Goal: Use online tool/utility: Utilize a website feature to perform a specific function

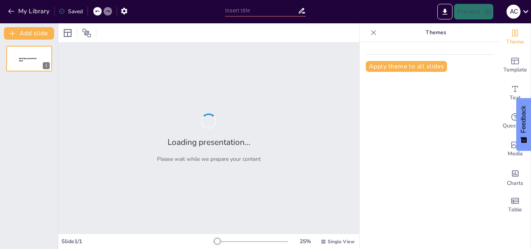
type input "Comportamiento Organizacional: Teoría y Práctica en el Entorno Laboral"
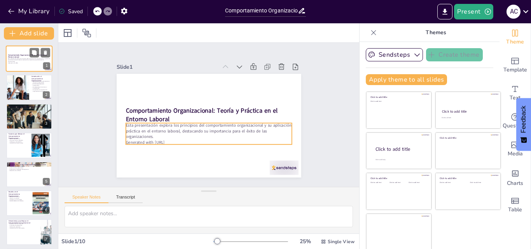
click at [49, 61] on p "Esta presentación explora los principios del comportamiento organizacional y su…" at bounding box center [29, 60] width 42 height 4
click at [277, 136] on p "Esta presentación explora los principios del comportamiento organizacional y su…" at bounding box center [205, 130] width 166 height 51
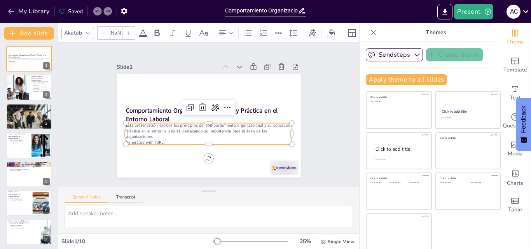
type input "32"
click at [484, 13] on icon "button" at bounding box center [488, 12] width 8 height 8
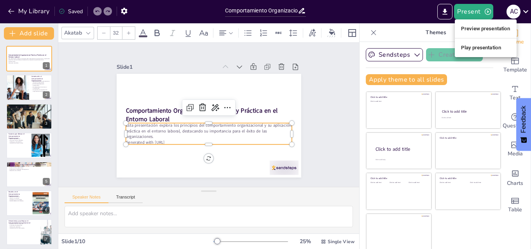
click at [483, 53] on li "Play presentation" at bounding box center [486, 48] width 62 height 12
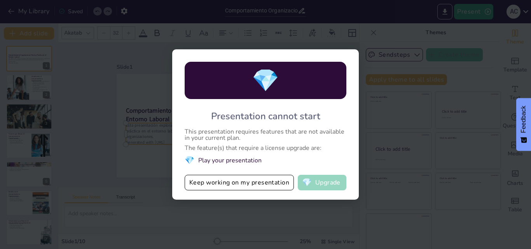
click at [340, 183] on button "💎 Upgrade" at bounding box center [322, 183] width 49 height 16
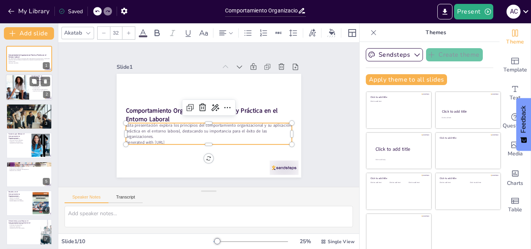
click at [30, 96] on div at bounding box center [29, 88] width 47 height 26
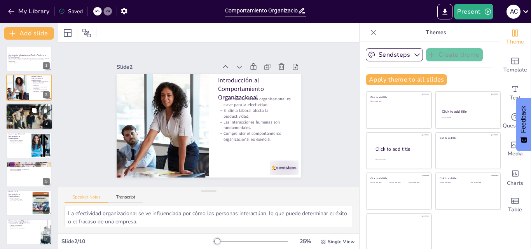
click at [30, 110] on button at bounding box center [34, 110] width 9 height 9
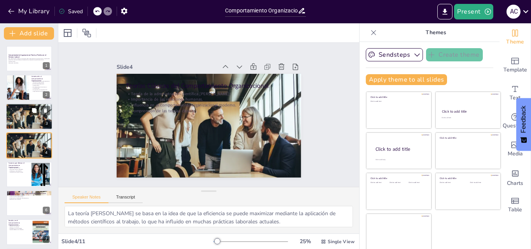
scroll to position [1, 0]
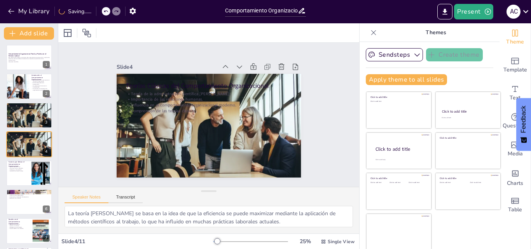
click at [345, 221] on div "La teoría [PERSON_NAME] se basa en la idea de que la eficiencia se puede maximi…" at bounding box center [208, 220] width 301 height 28
click at [345, 206] on div "La teoría [PERSON_NAME] se basa en la idea de que la eficiencia se puede maximi…" at bounding box center [208, 220] width 301 height 28
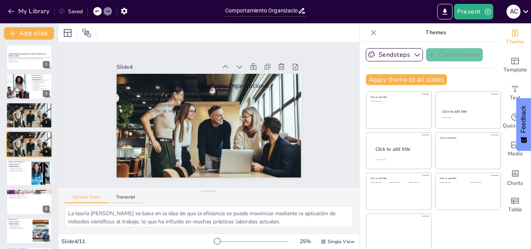
click at [274, 240] on div at bounding box center [250, 242] width 75 height 6
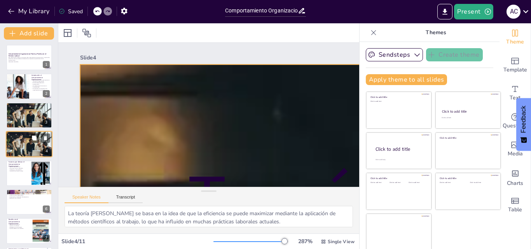
click at [28, 152] on div at bounding box center [29, 144] width 47 height 26
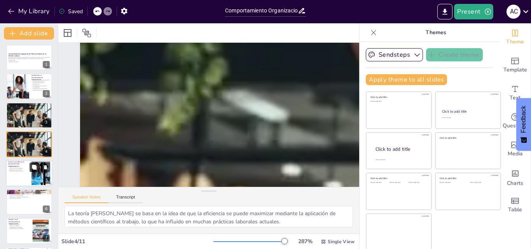
click at [35, 167] on icon at bounding box center [34, 167] width 5 height 5
type textarea "La cultura organizacional define el ambiente de trabajo y puede afectar la sati…"
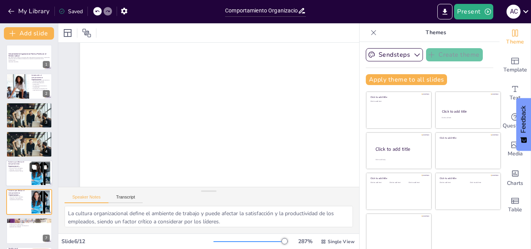
scroll to position [59, 0]
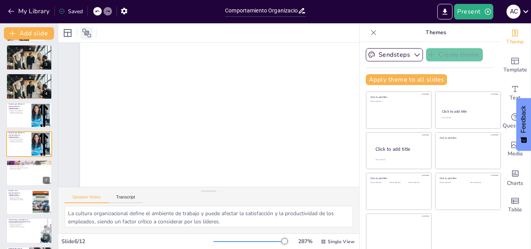
click at [84, 33] on icon at bounding box center [86, 33] width 9 height 9
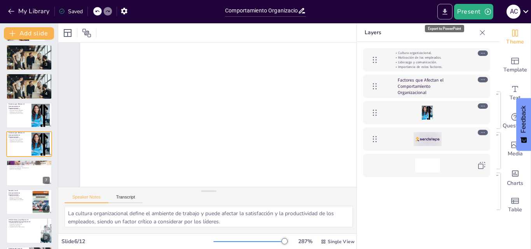
click at [446, 12] on icon "Export to PowerPoint" at bounding box center [445, 12] width 5 height 6
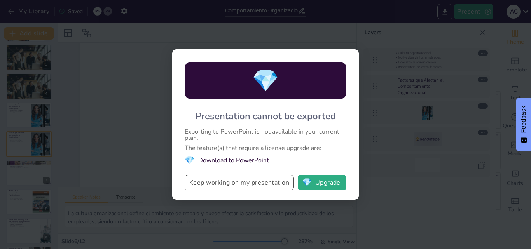
drag, startPoint x: 249, startPoint y: 192, endPoint x: 254, endPoint y: 186, distance: 8.0
click at [254, 186] on div "💎 Presentation cannot be exported Exporting to PowerPoint is not available in y…" at bounding box center [265, 124] width 186 height 150
click at [254, 186] on button "Keep working on my presentation" at bounding box center [239, 183] width 109 height 16
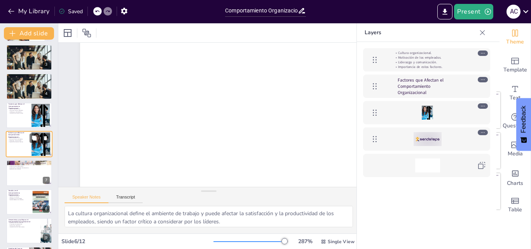
click at [26, 142] on p "Importancia de estos factores." at bounding box center [18, 142] width 21 height 2
